Goal: Navigation & Orientation: Find specific page/section

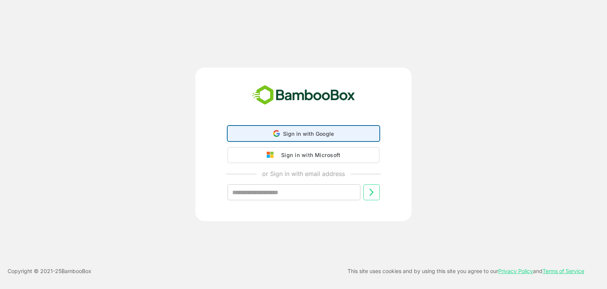
click at [337, 129] on div "Sign in with Google Sign in with Google. Opens in new tab" at bounding box center [304, 133] width 142 height 14
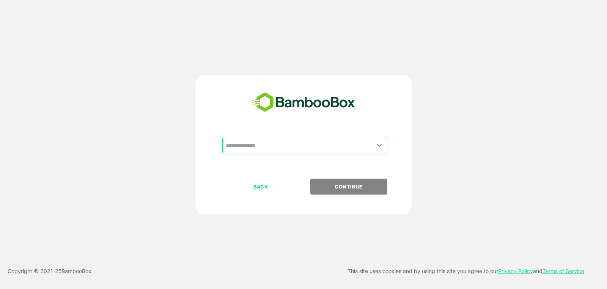
click at [311, 140] on input "text" at bounding box center [305, 146] width 162 height 14
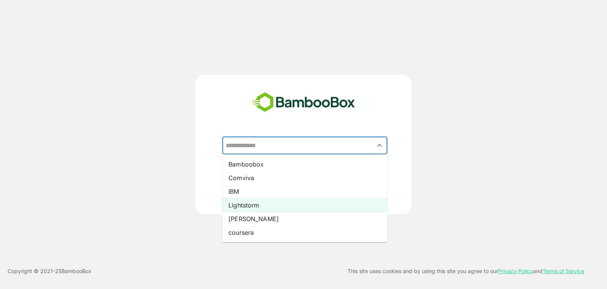
click at [260, 210] on li "Lightstorm" at bounding box center [304, 205] width 165 height 14
type input "**********"
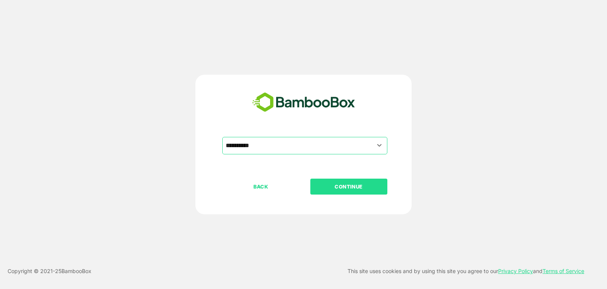
click at [365, 195] on div "BACK CONTINUE" at bounding box center [310, 211] width 176 height 65
click at [345, 183] on p "CONTINUE" at bounding box center [349, 187] width 76 height 8
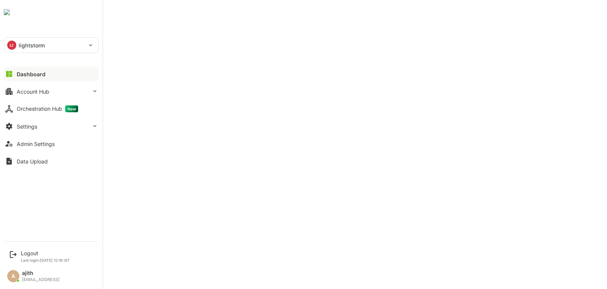
click at [11, 74] on icon at bounding box center [9, 74] width 6 height 6
click at [63, 110] on div "Orchestration Hub New" at bounding box center [47, 109] width 61 height 7
click at [38, 85] on button "Account Hub" at bounding box center [51, 91] width 95 height 15
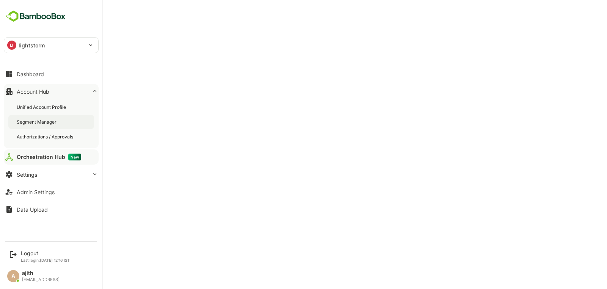
click at [53, 128] on div "Segment Manager" at bounding box center [51, 122] width 86 height 14
click at [16, 75] on button "Dashboard" at bounding box center [51, 73] width 95 height 15
